Goal: Information Seeking & Learning: Learn about a topic

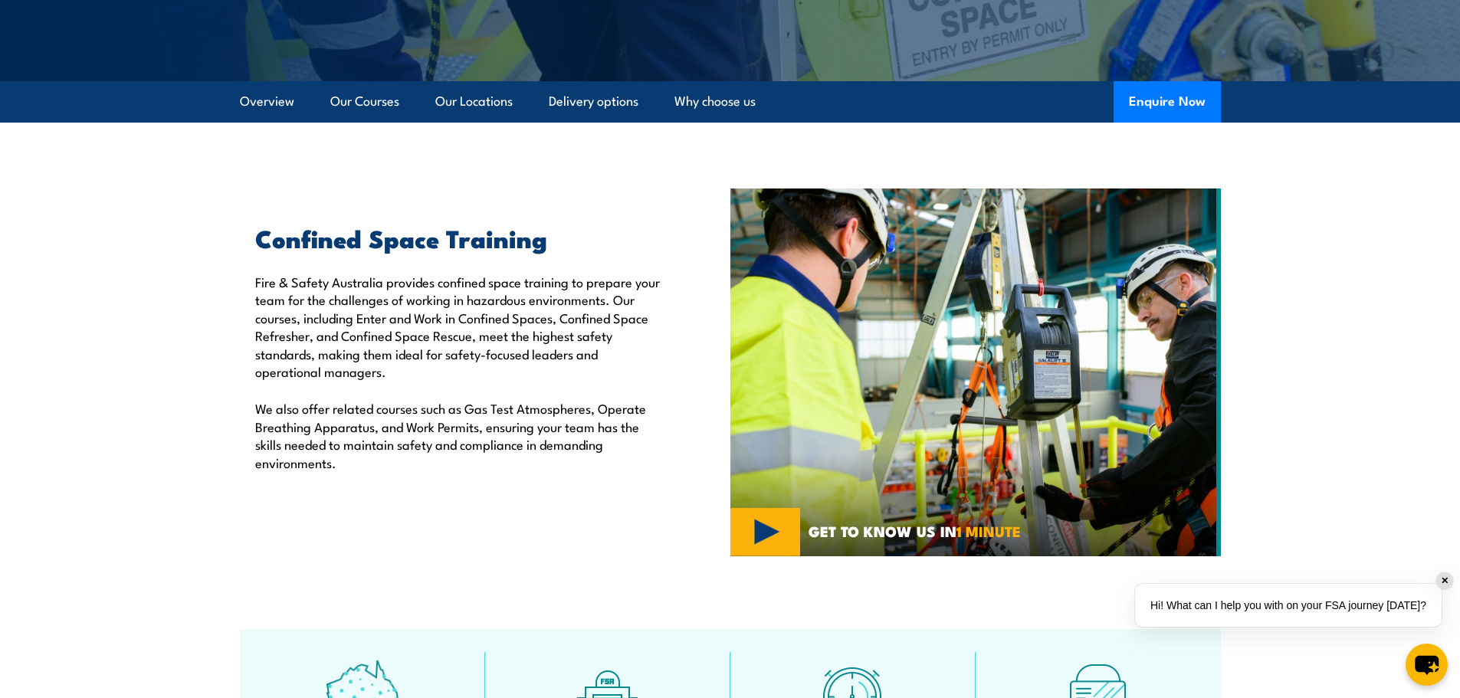
scroll to position [307, 0]
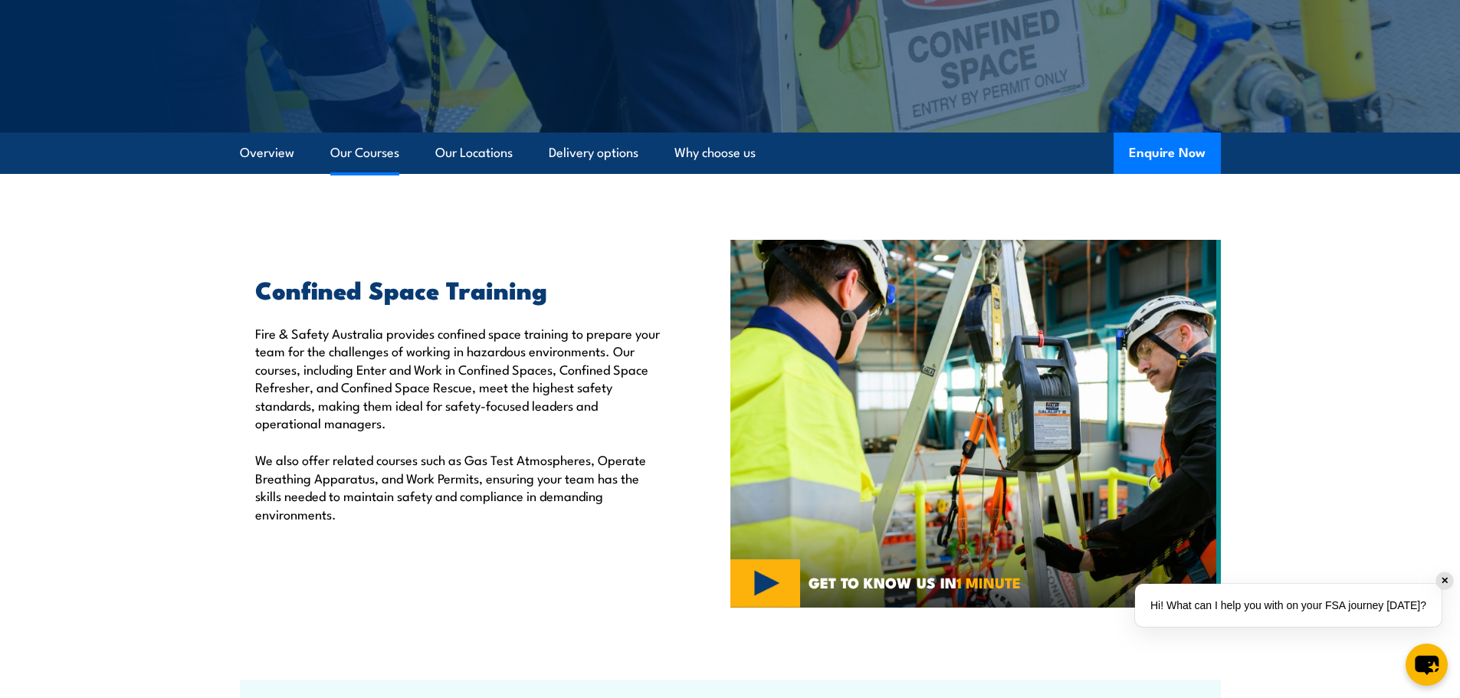
click at [369, 149] on link "Our Courses" at bounding box center [364, 153] width 69 height 41
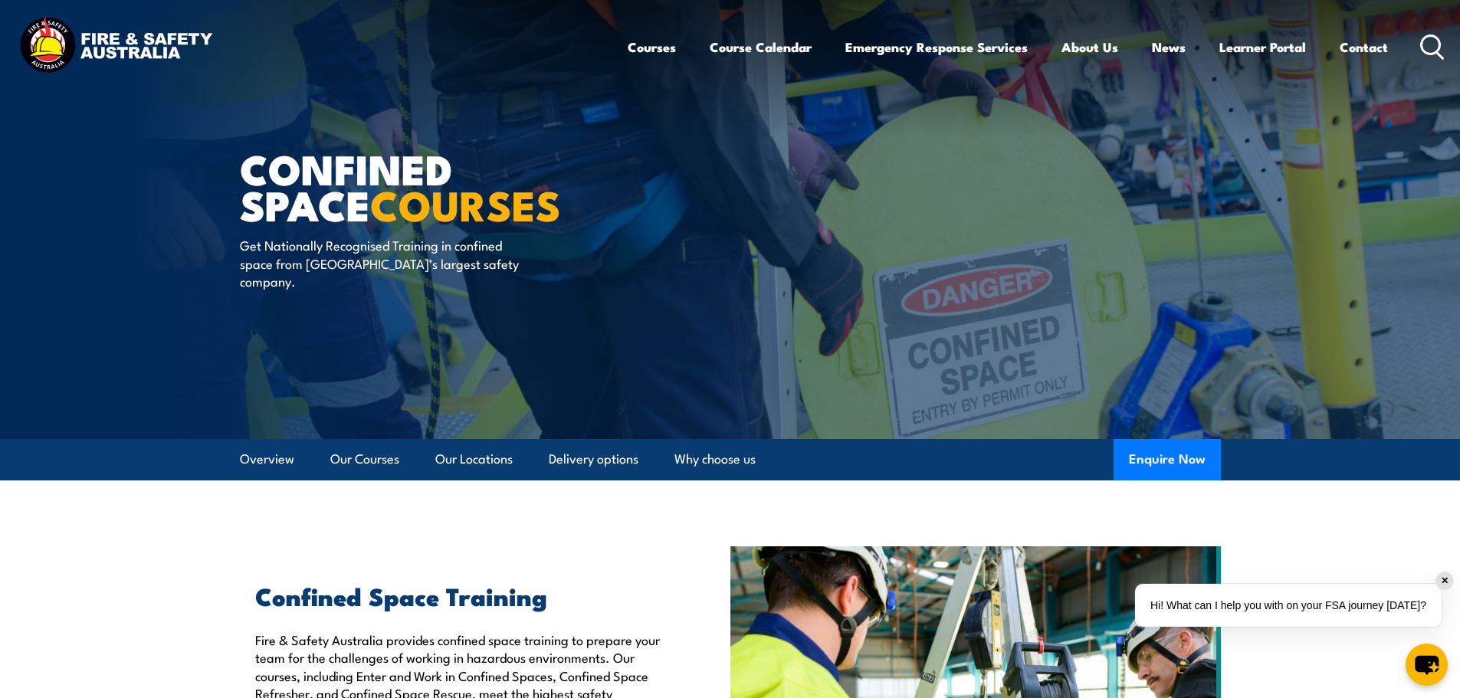
click at [1434, 44] on icon at bounding box center [1432, 46] width 25 height 25
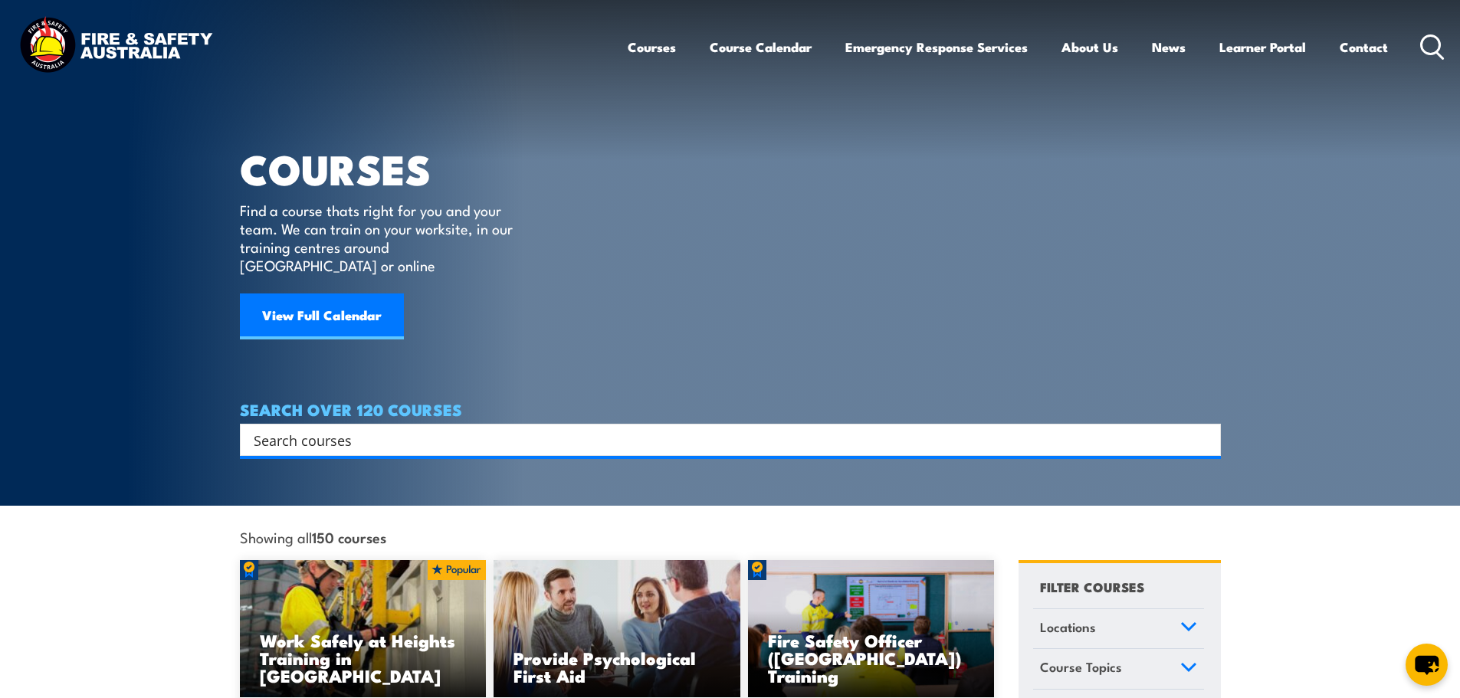
click at [269, 428] on input "Search input" at bounding box center [720, 439] width 933 height 23
paste input "My apologies"
type input "My apologies"
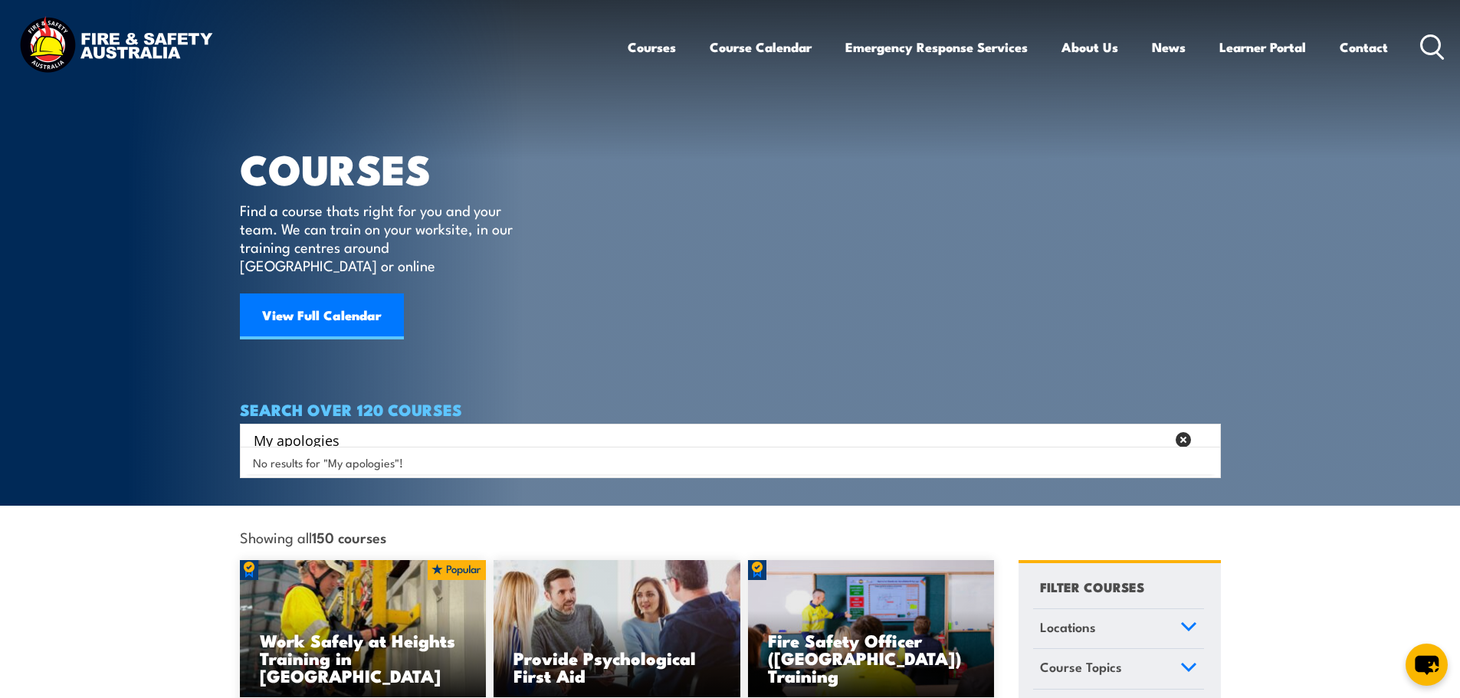
drag, startPoint x: 397, startPoint y: 425, endPoint x: 233, endPoint y: 417, distance: 164.2
click at [233, 417] on section "COURSES Find a course thats right for you and your team. We can train on your w…" at bounding box center [730, 253] width 1460 height 506
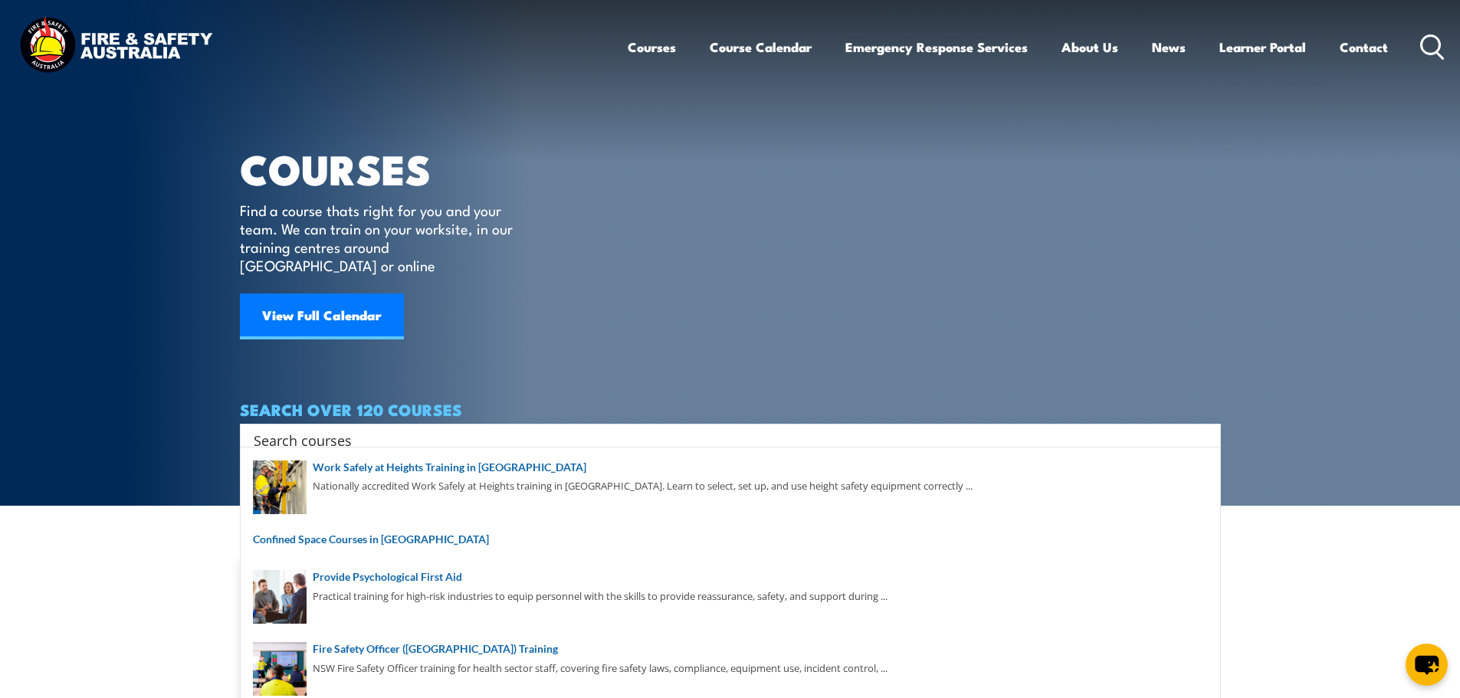
click at [492, 428] on input "Search input" at bounding box center [720, 439] width 933 height 23
paste input "RIISAM202D - Isolate and access plant"
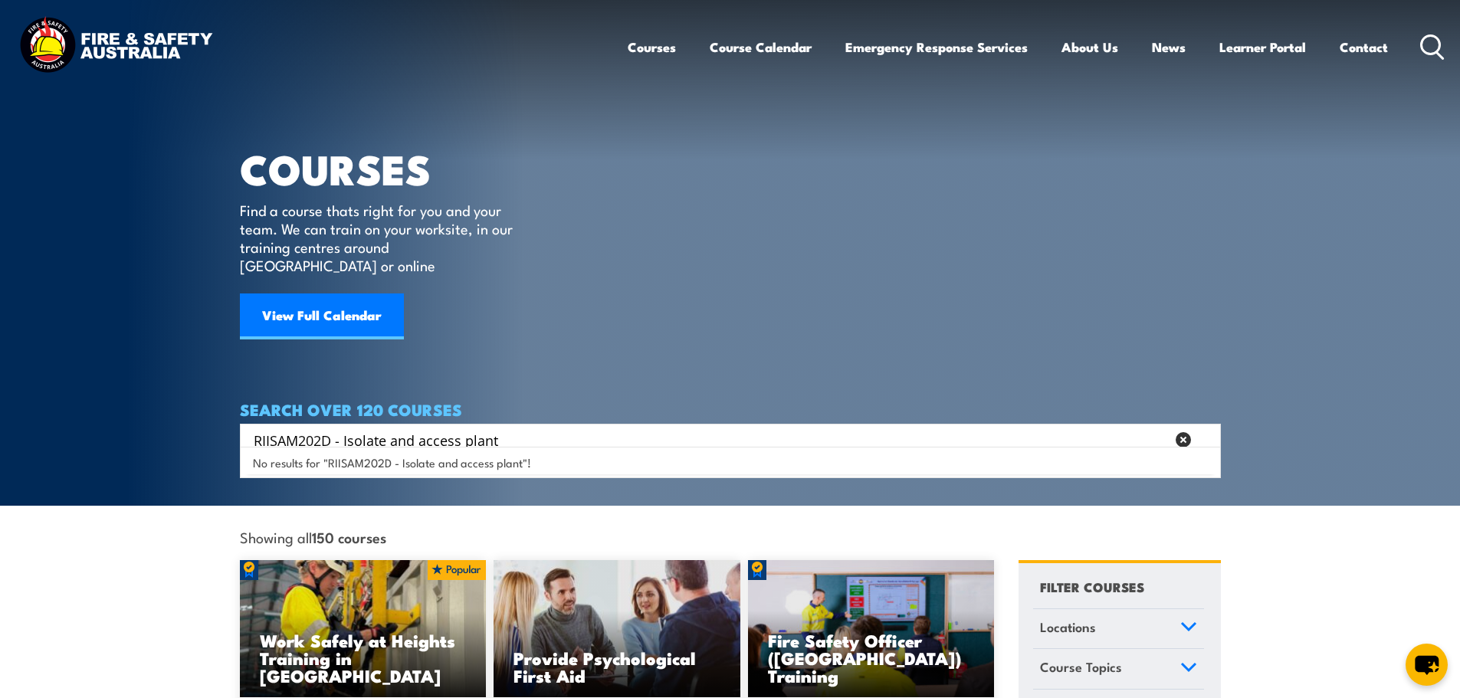
type input "RIISAM202D - Isolate and access plant"
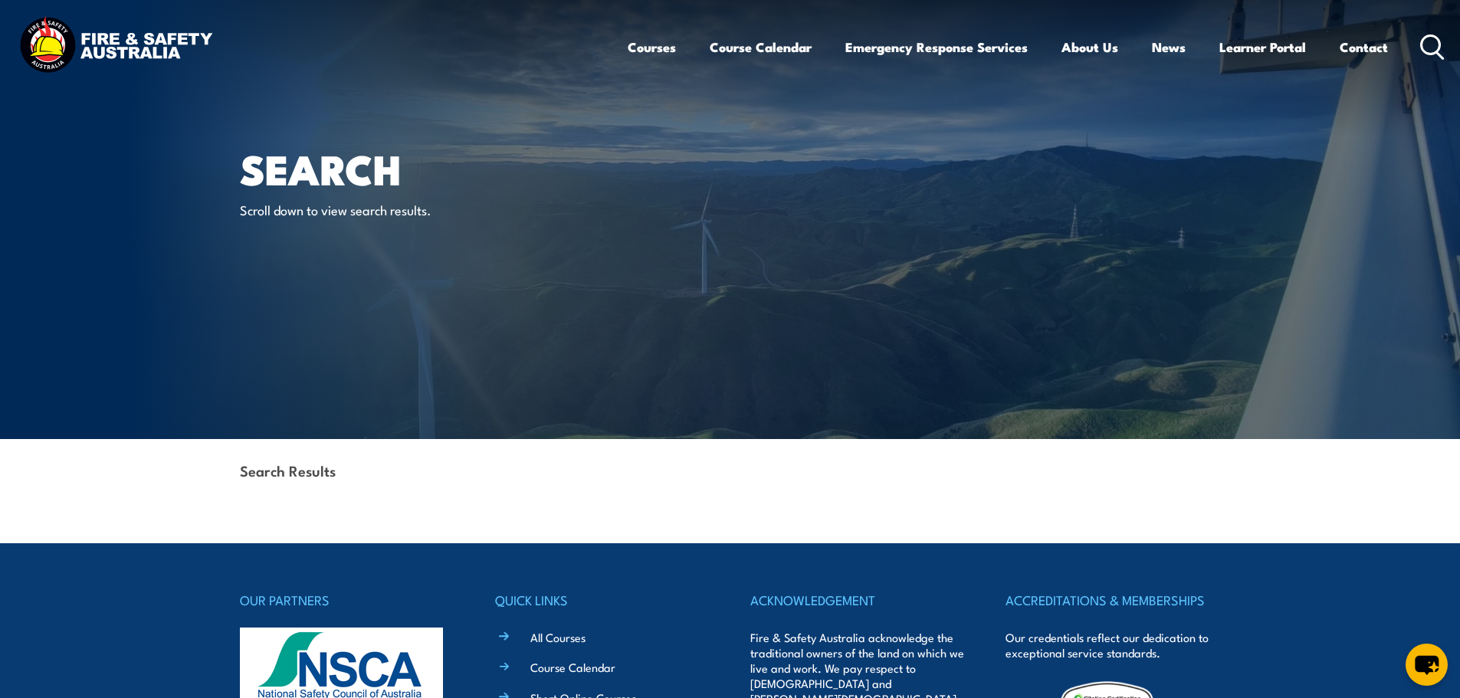
click at [1431, 41] on icon at bounding box center [1432, 46] width 25 height 25
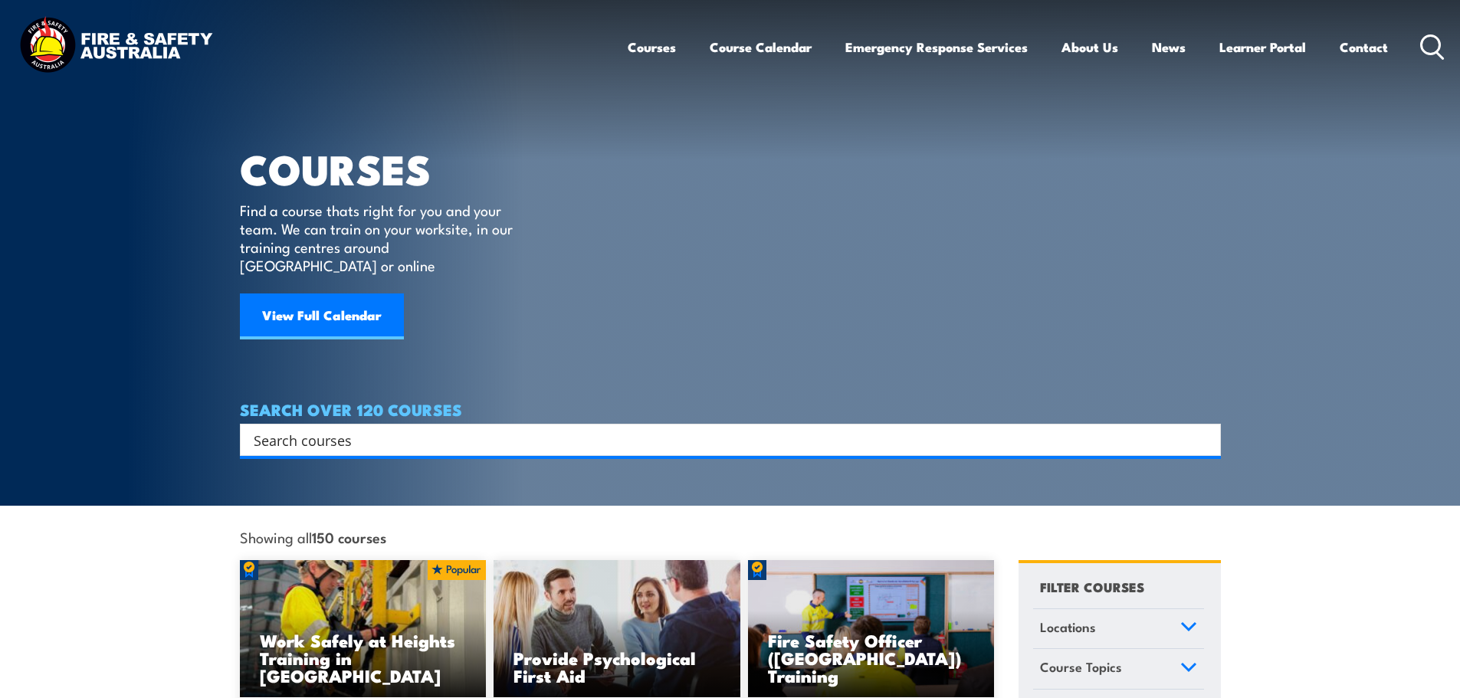
click at [346, 431] on input "Search input" at bounding box center [720, 439] width 933 height 23
type input "Tag out"
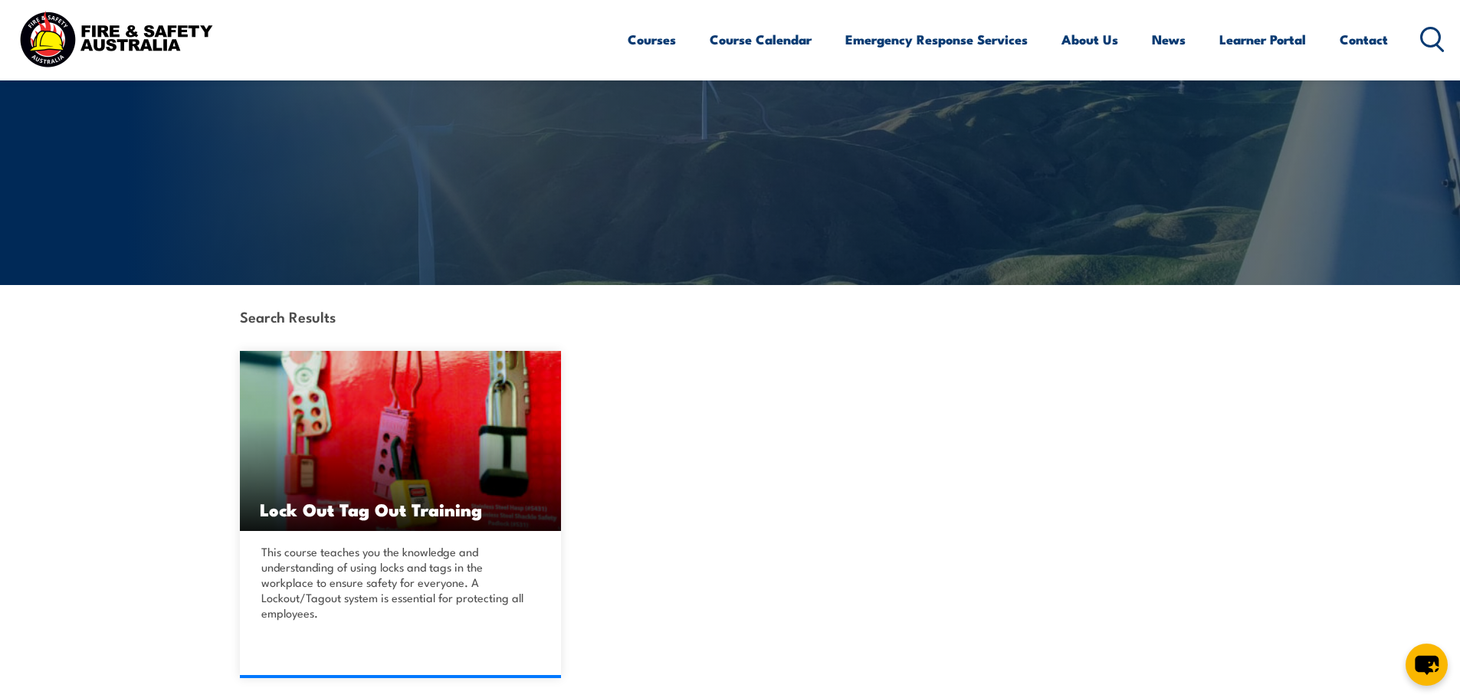
scroll to position [230, 0]
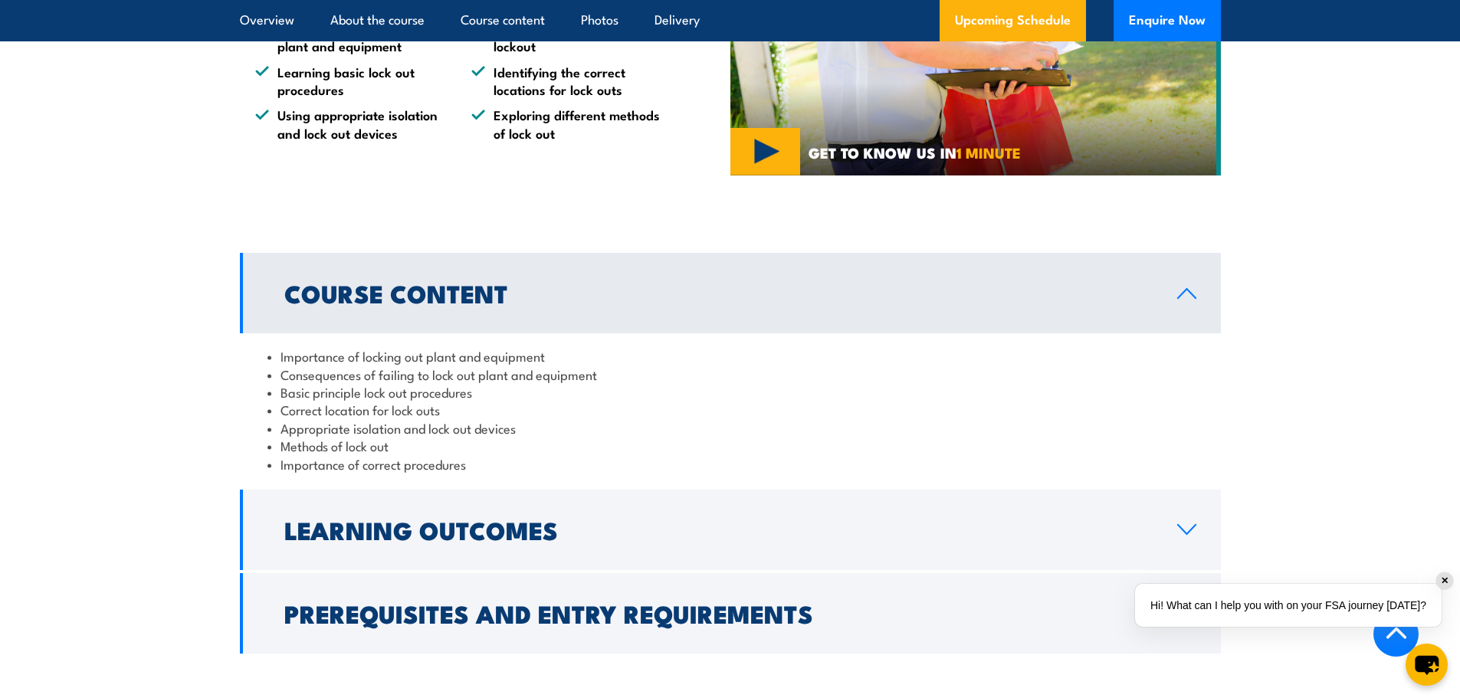
scroll to position [1303, 0]
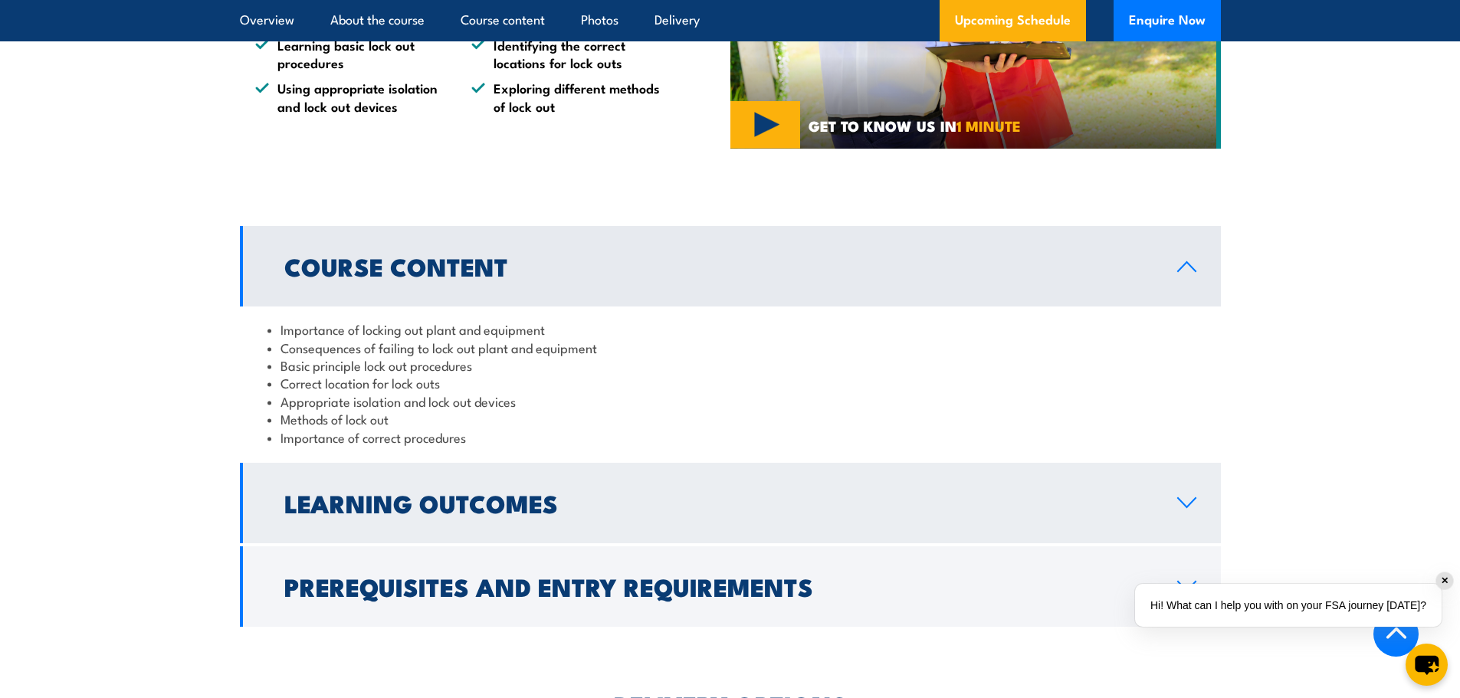
click at [843, 505] on h2 "Learning Outcomes" at bounding box center [718, 502] width 868 height 21
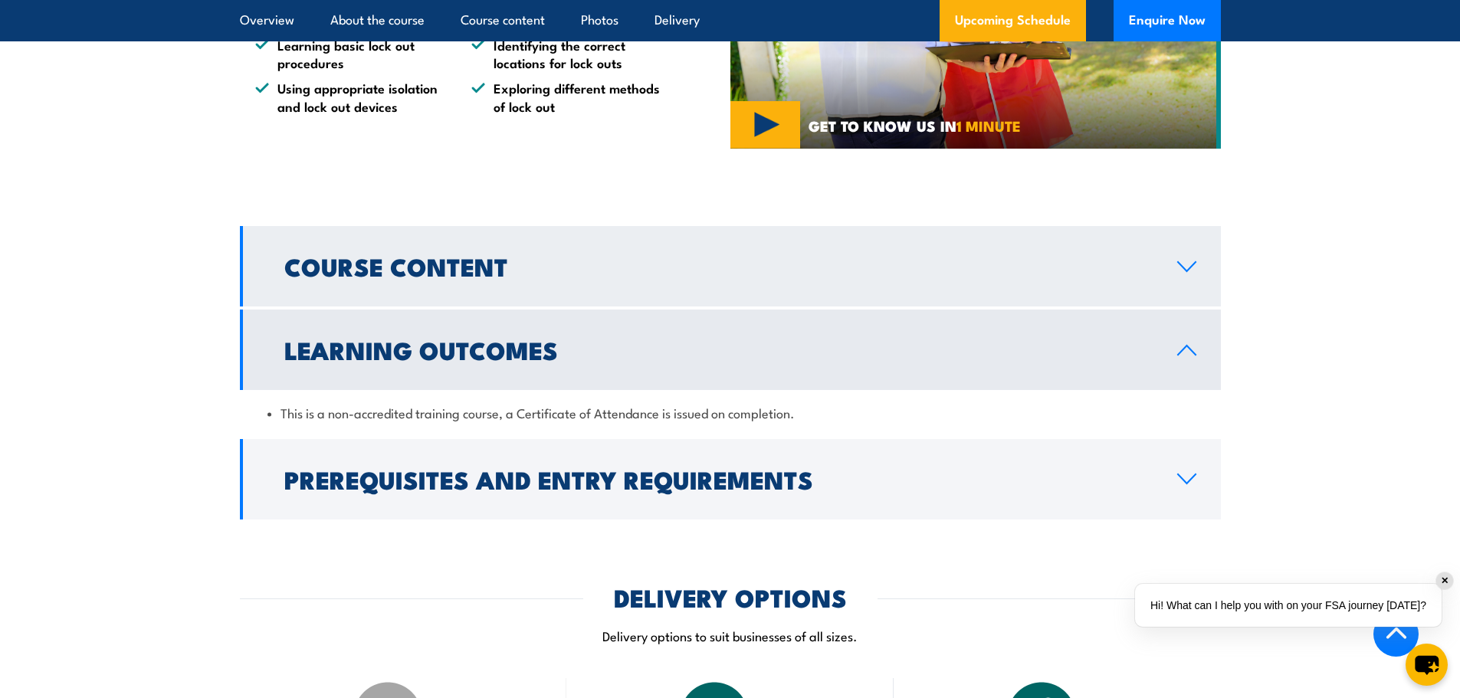
click at [753, 270] on h2 "Course Content" at bounding box center [718, 265] width 868 height 21
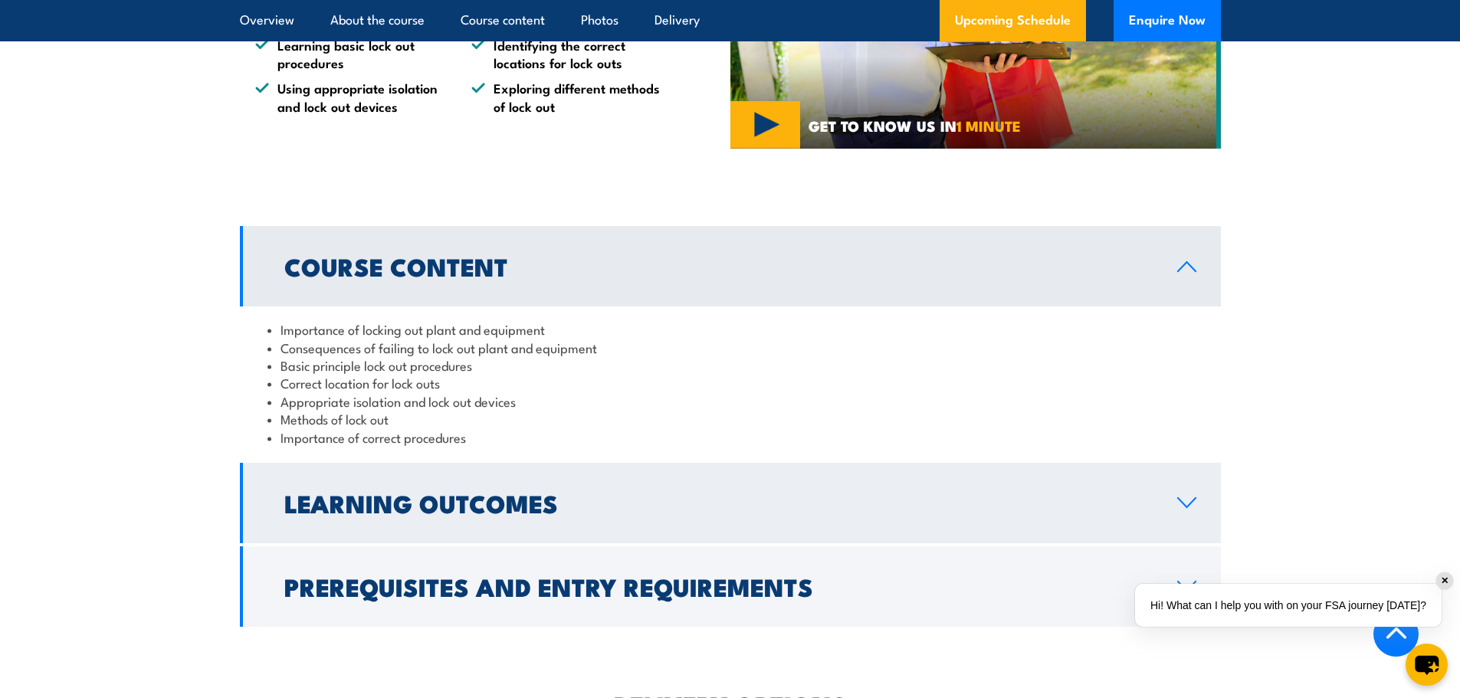
click at [1119, 512] on h2 "Learning Outcomes" at bounding box center [718, 502] width 868 height 21
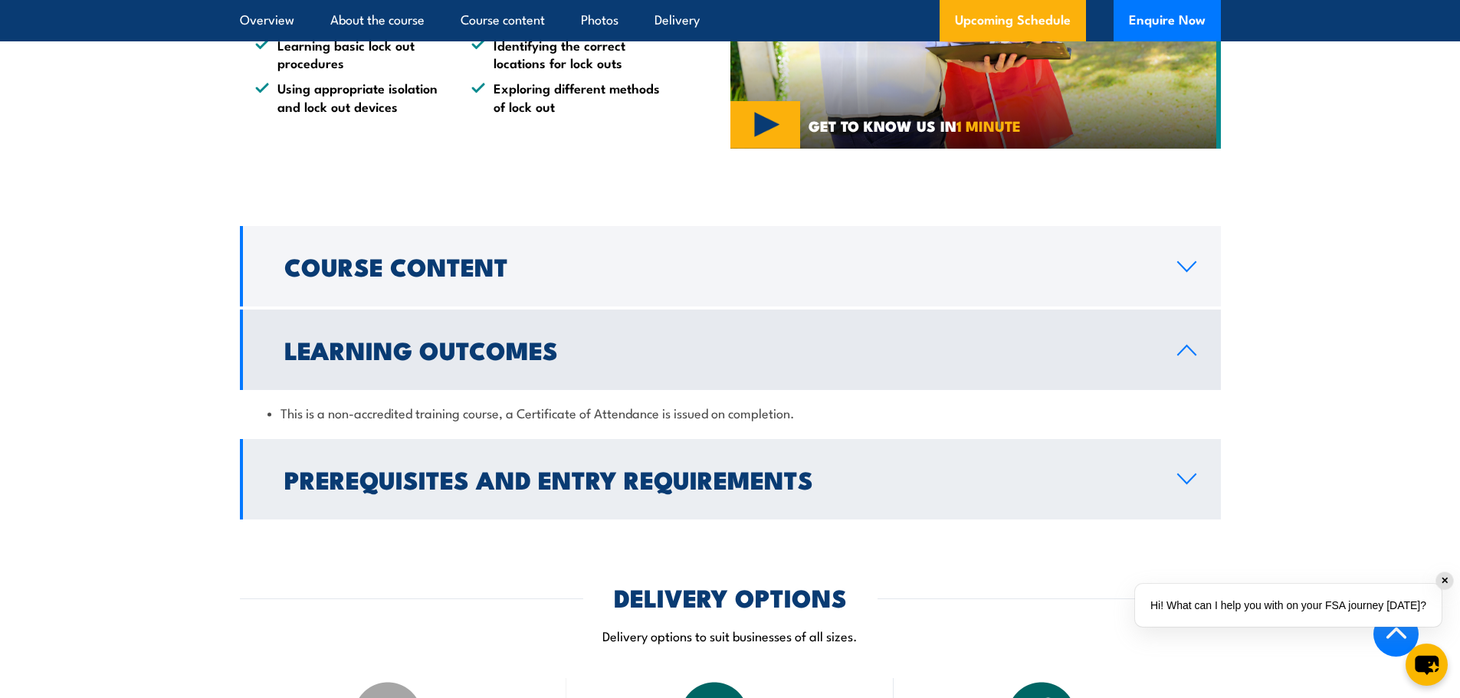
click at [1130, 478] on h2 "Prerequisites and Entry Requirements" at bounding box center [718, 478] width 868 height 21
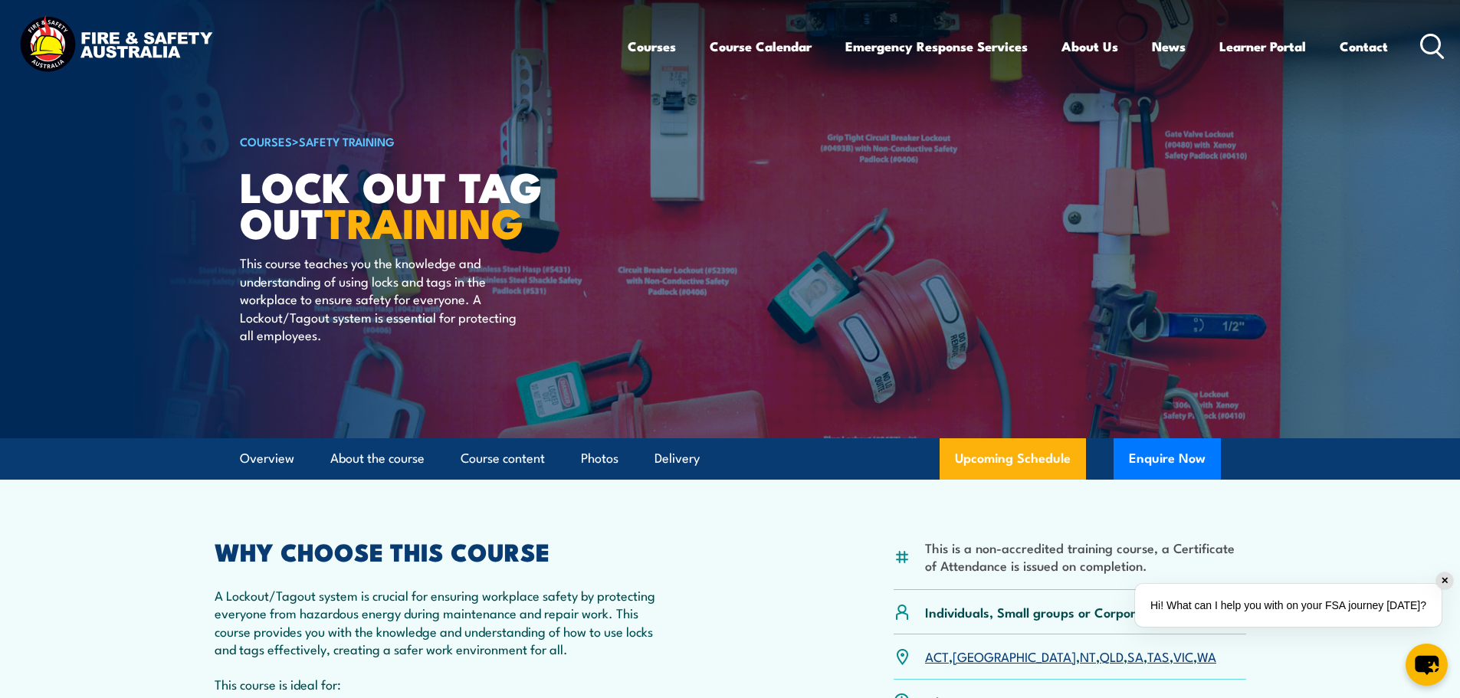
scroll to position [0, 0]
